Goal: Transaction & Acquisition: Purchase product/service

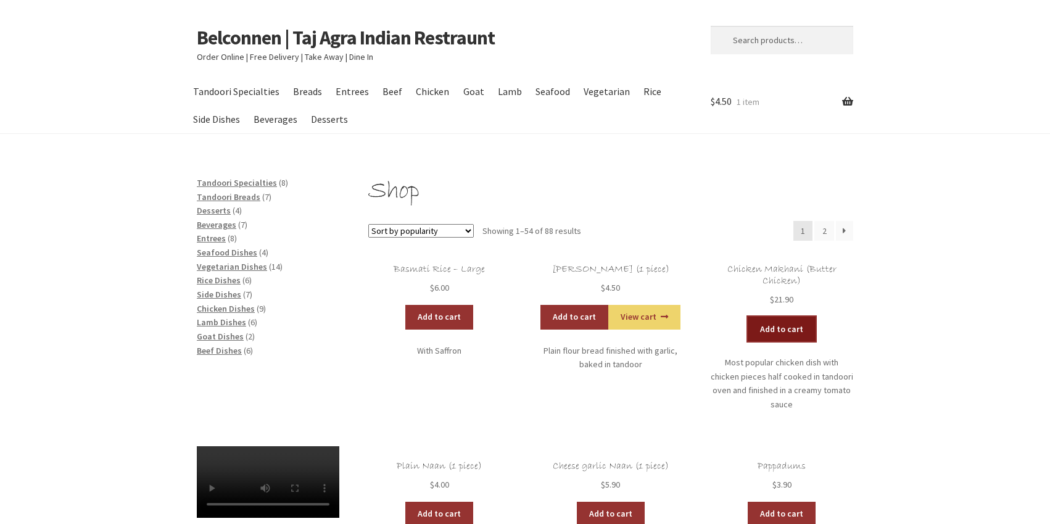
click at [771, 327] on link "Add to cart" at bounding box center [782, 328] width 68 height 25
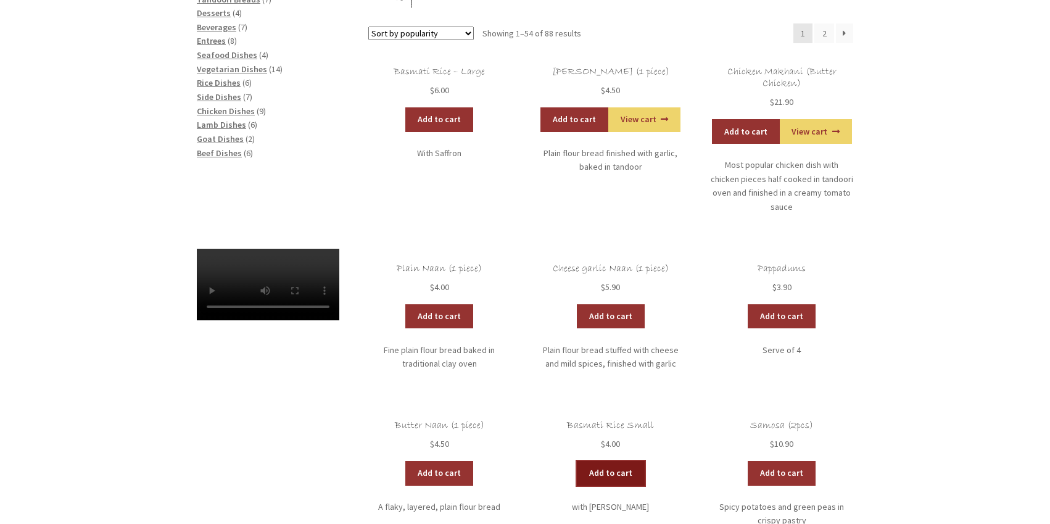
click at [613, 461] on link "Add to cart" at bounding box center [611, 473] width 68 height 25
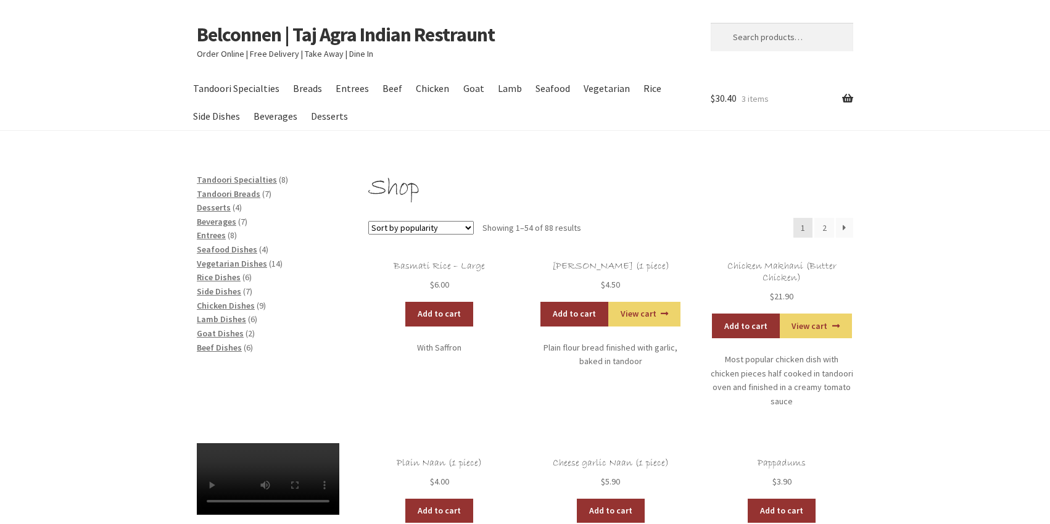
scroll to position [1, 0]
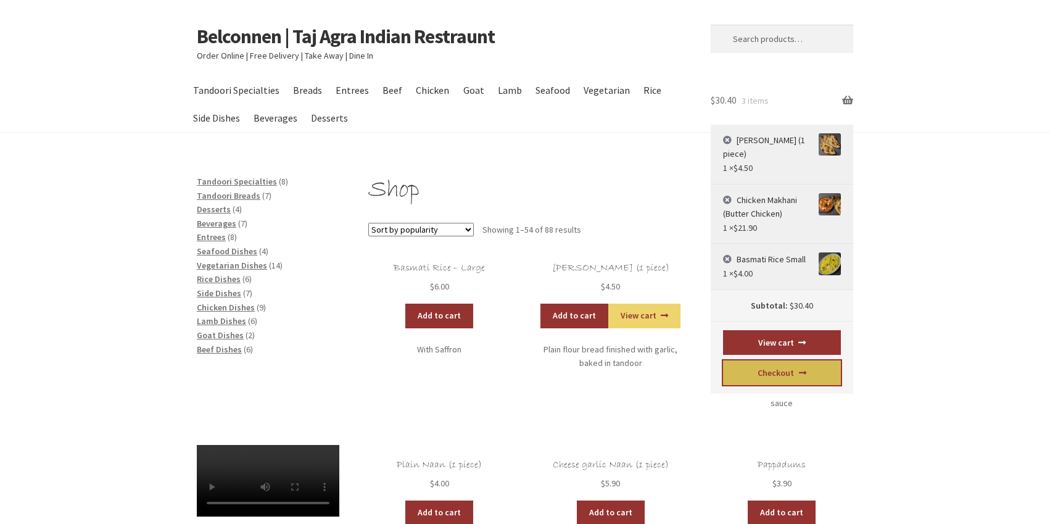
click at [785, 384] on link "Checkout" at bounding box center [782, 372] width 118 height 25
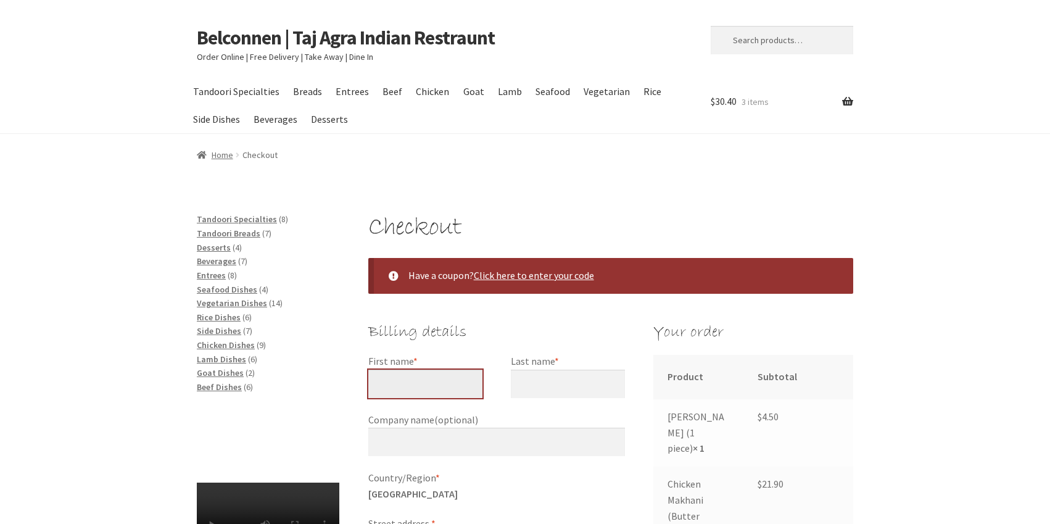
click at [426, 392] on input "First name *" at bounding box center [425, 383] width 114 height 28
drag, startPoint x: 463, startPoint y: 387, endPoint x: 358, endPoint y: 383, distance: 104.3
type input "[PERSON_NAME]"
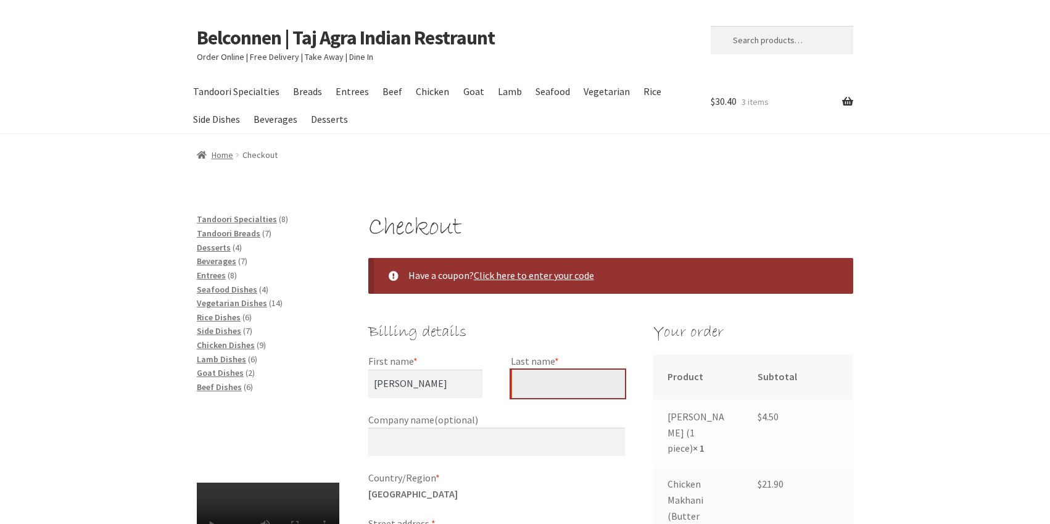
type input "Black"
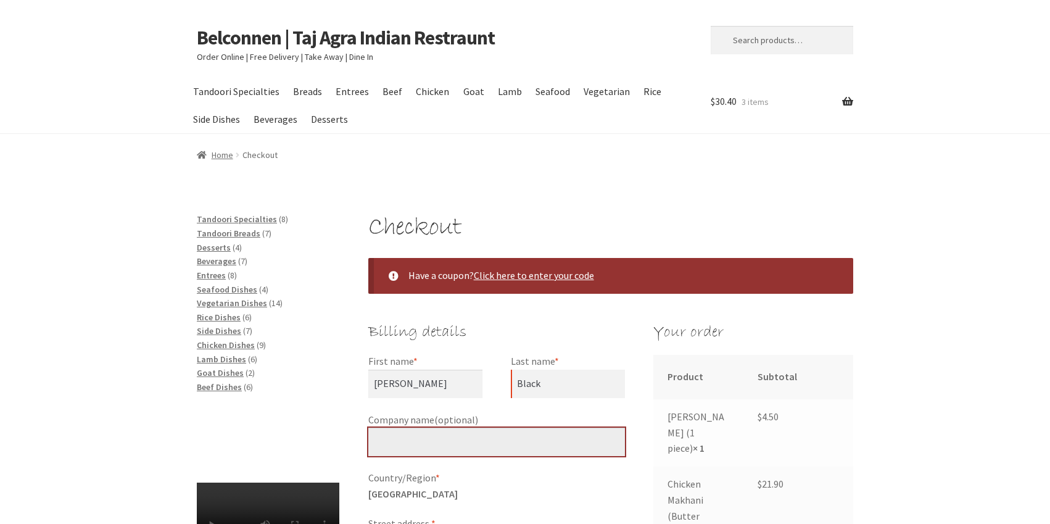
type input "[PERSON_NAME] [PERSON_NAME]"
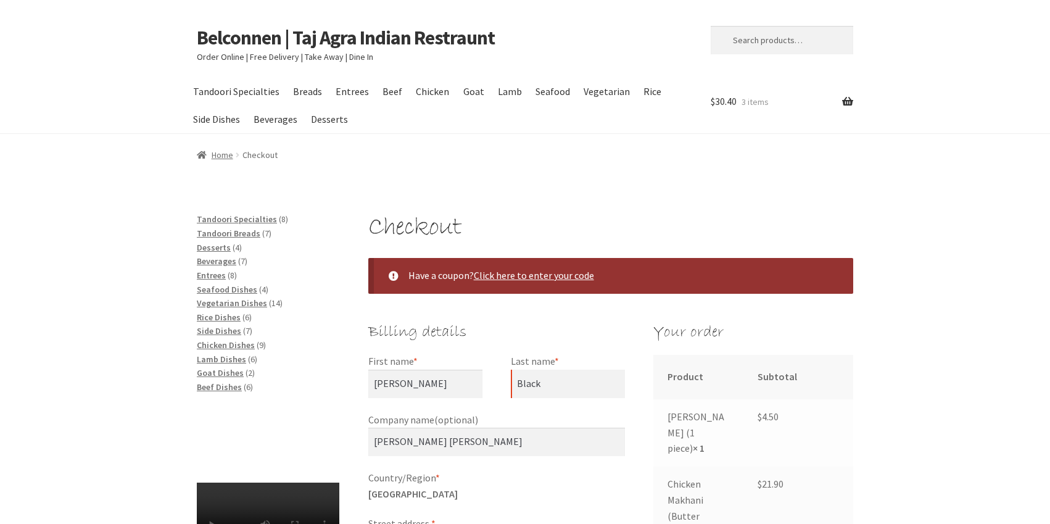
type input "[STREET_ADDRESS]"
type input "Weetangera"
select select "ACT"
type input "2614"
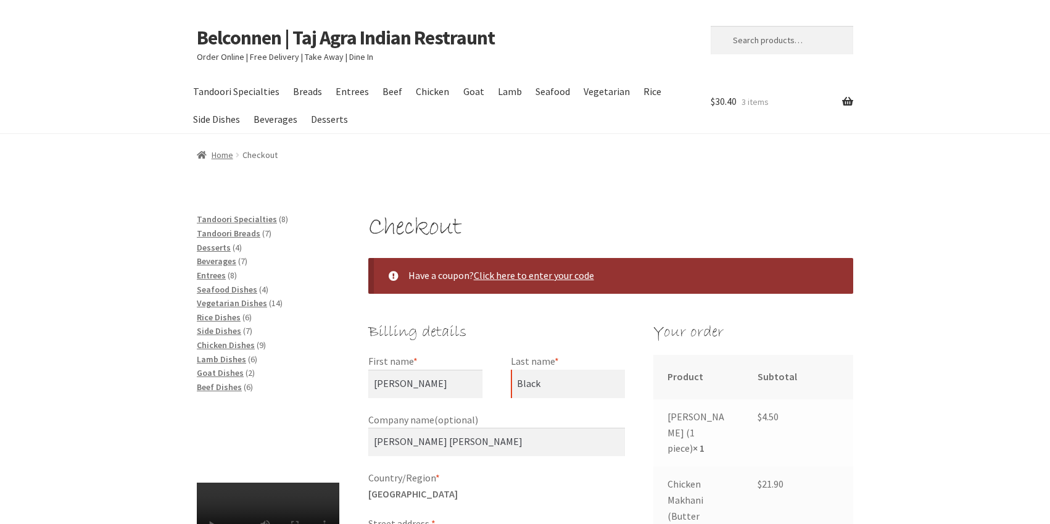
type input "[PHONE_NUMBER]"
type input "[EMAIL_ADDRESS][PERSON_NAME][DOMAIN_NAME]"
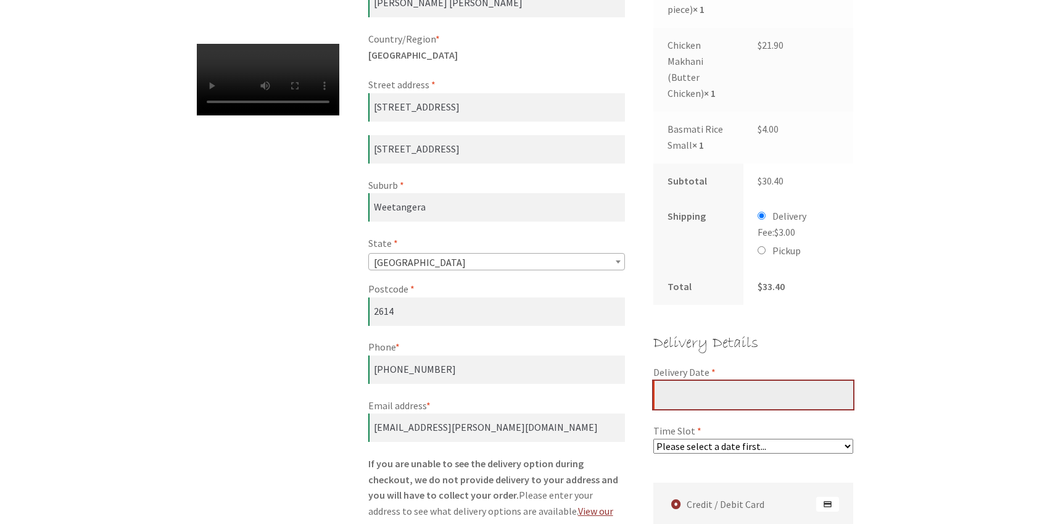
click at [692, 381] on input "Delivery Date *" at bounding box center [753, 395] width 200 height 28
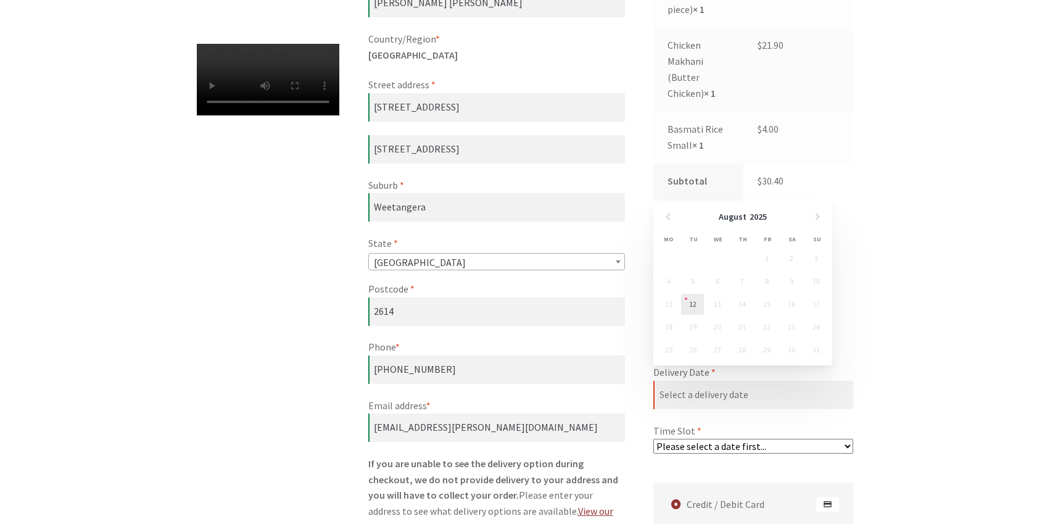
click at [691, 309] on link "12" at bounding box center [692, 304] width 23 height 21
type input "[DATE]"
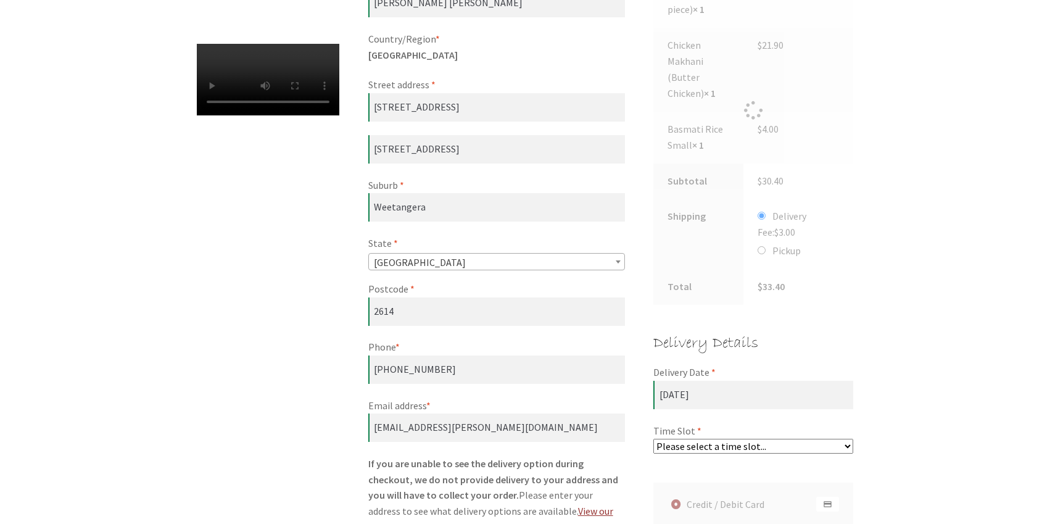
click at [720, 439] on select "Please select a time slot... 05:55 PM - 06:25 PM 06:25 PM - 06:55 PM 06:55 PM -…" at bounding box center [753, 446] width 200 height 15
select select "60c2ef62db861/1|0.00"
click at [653, 439] on select "Please select a time slot... 05:55 PM - 06:25 PM 06:25 PM - 06:55 PM 06:55 PM -…" at bounding box center [753, 446] width 200 height 15
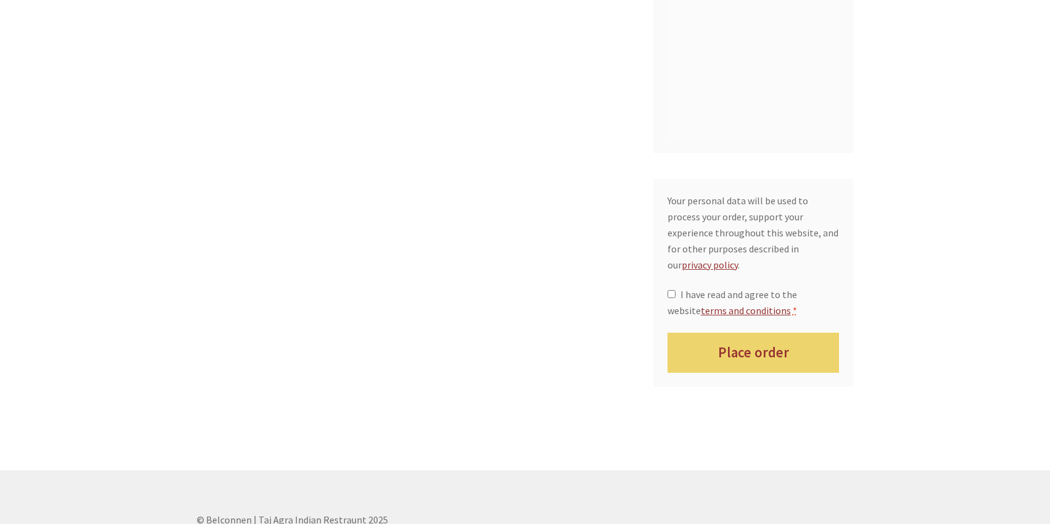
scroll to position [1089, 0]
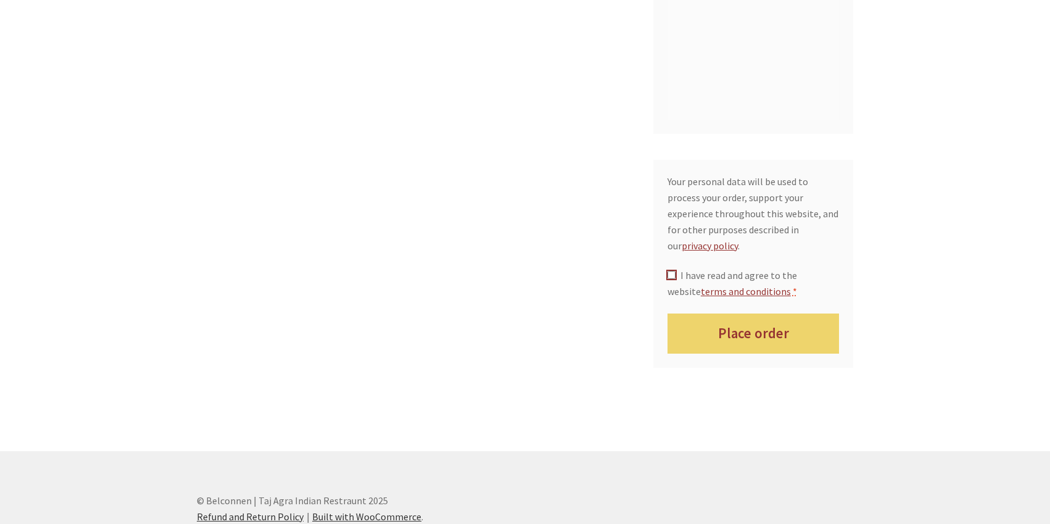
click at [669, 271] on input "I have read and agree to the website terms and conditions *" at bounding box center [671, 275] width 8 height 8
checkbox input "true"
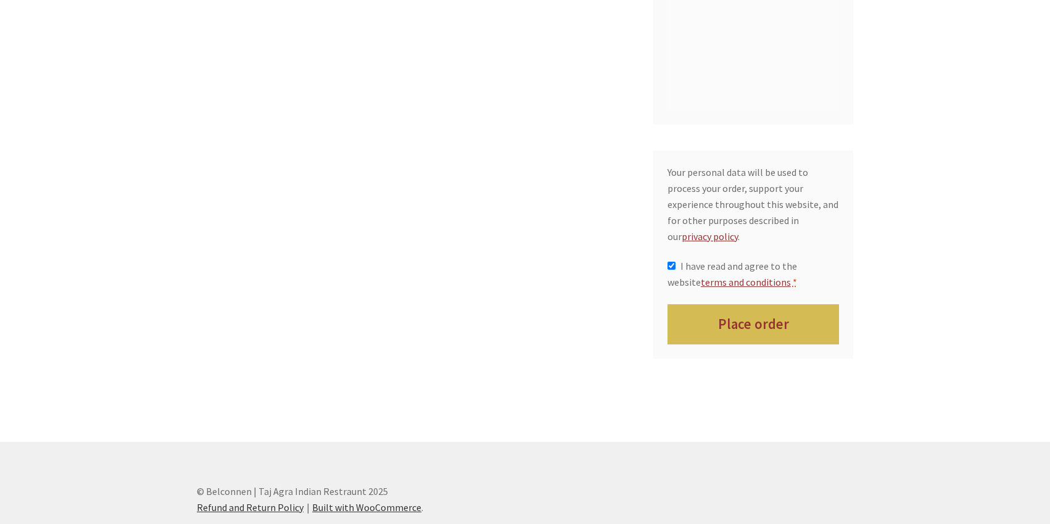
scroll to position [1102, 0]
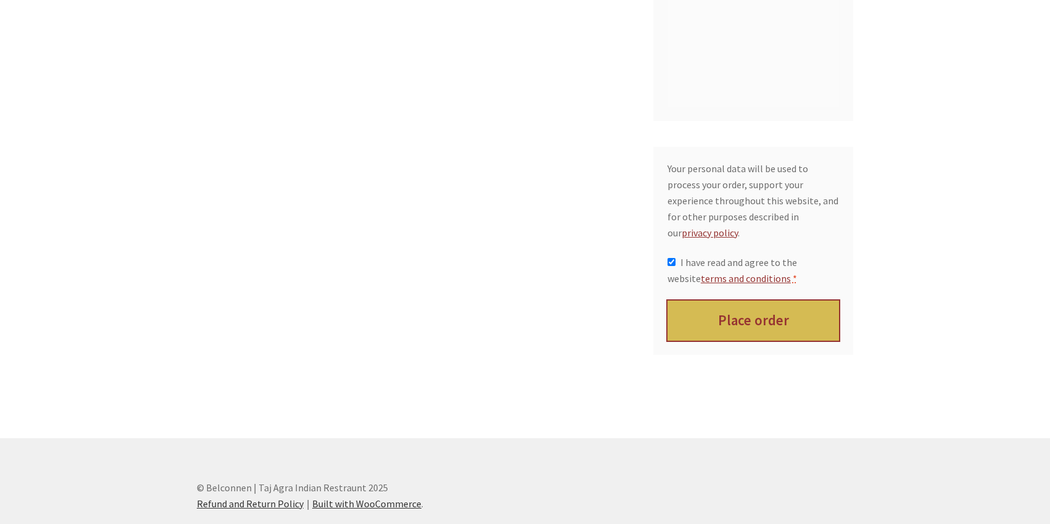
click at [720, 300] on button "Place order" at bounding box center [753, 320] width 172 height 40
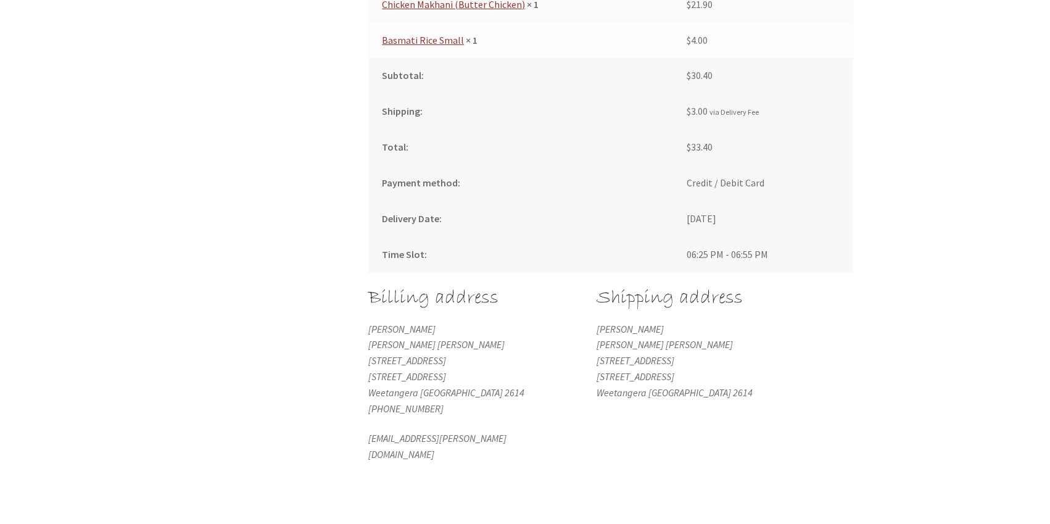
scroll to position [683, 0]
